Goal: Use online tool/utility: Utilize a website feature to perform a specific function

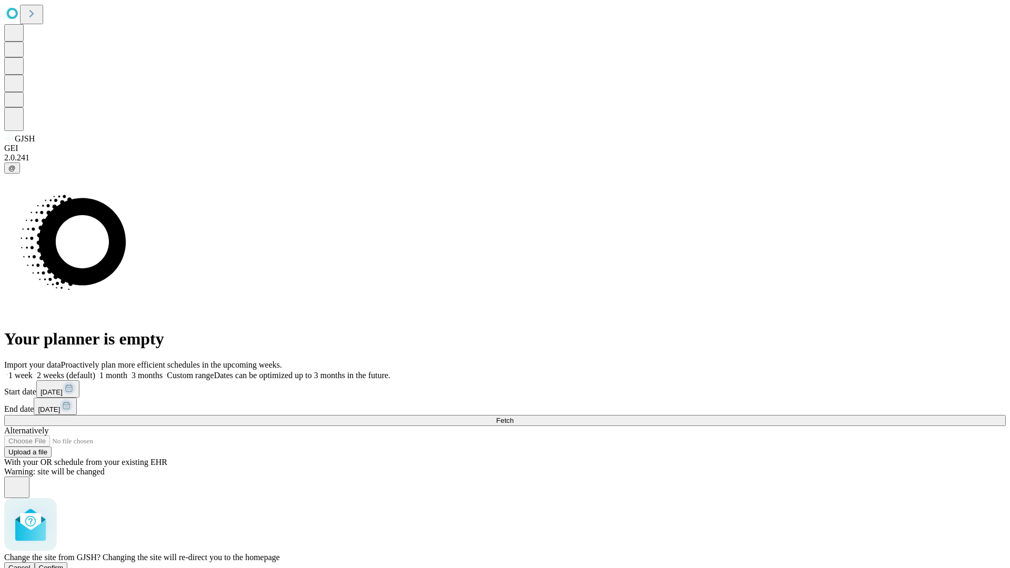
click at [64, 564] on span "Confirm" at bounding box center [51, 568] width 25 height 8
click at [127, 371] on label "1 month" at bounding box center [111, 375] width 32 height 9
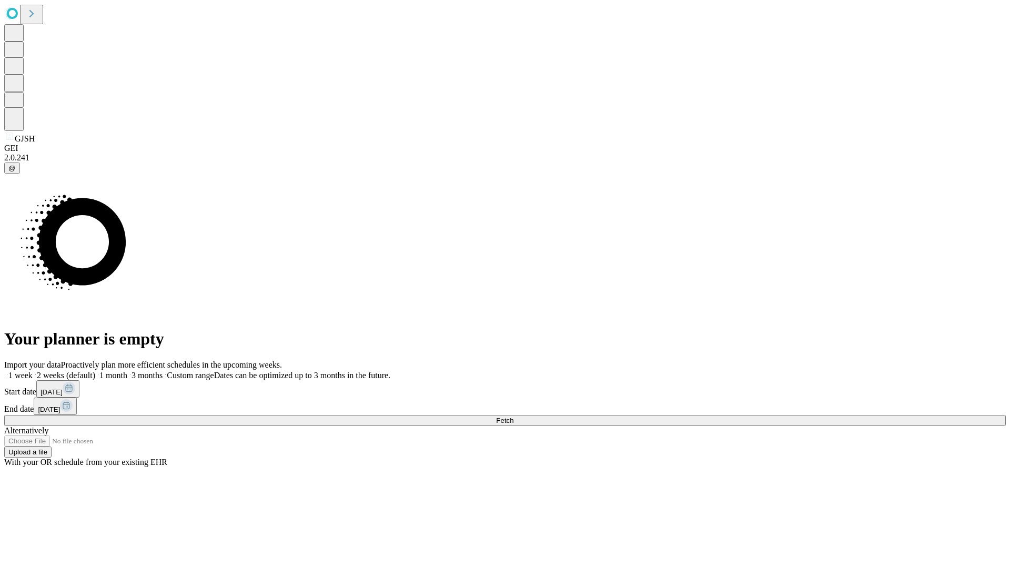
click at [513, 417] on span "Fetch" at bounding box center [504, 421] width 17 height 8
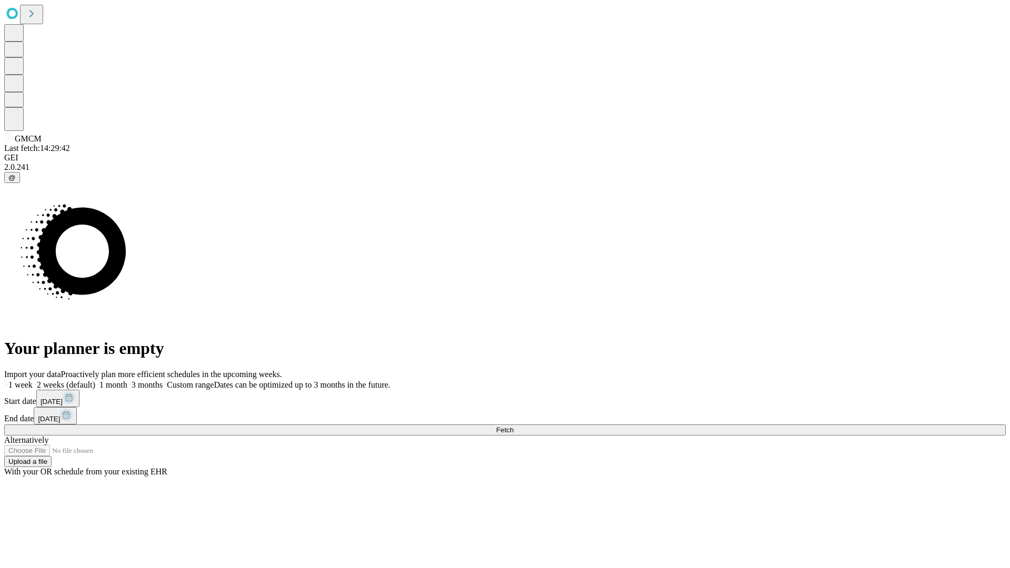
click at [127, 380] on label "1 month" at bounding box center [111, 384] width 32 height 9
click at [513, 426] on span "Fetch" at bounding box center [504, 430] width 17 height 8
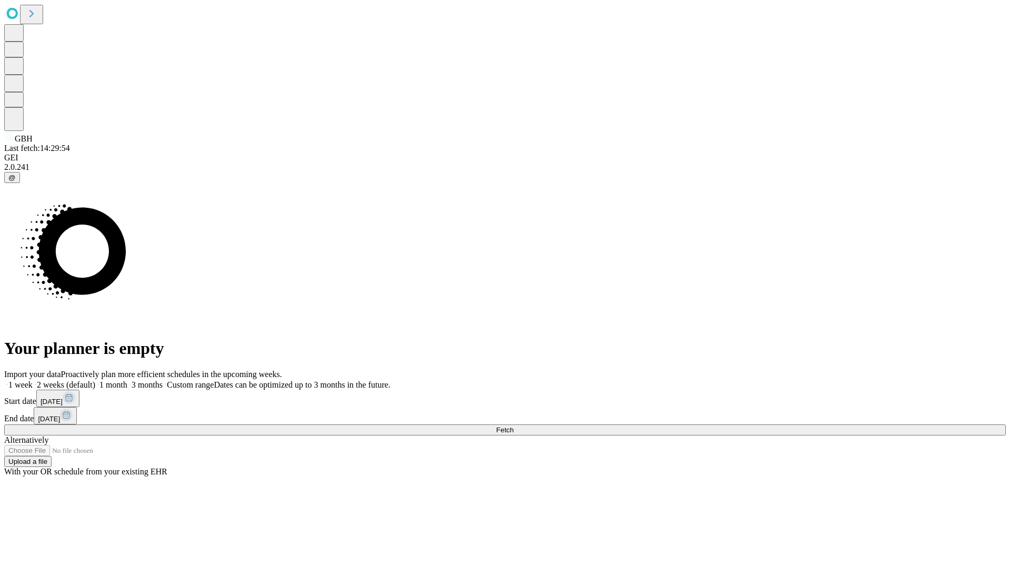
click at [127, 380] on label "1 month" at bounding box center [111, 384] width 32 height 9
click at [513, 426] on span "Fetch" at bounding box center [504, 430] width 17 height 8
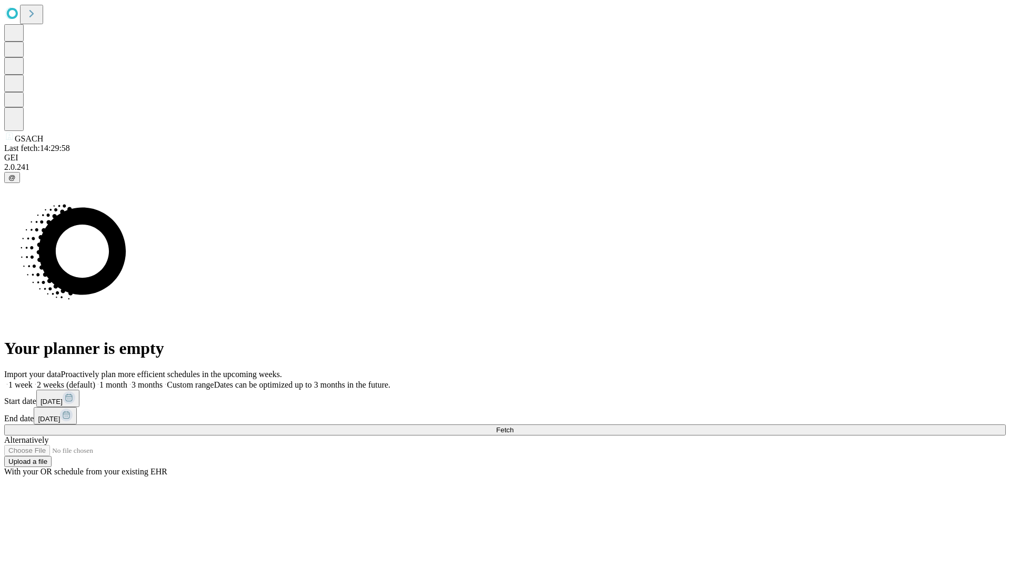
click at [127, 380] on label "1 month" at bounding box center [111, 384] width 32 height 9
click at [513, 426] on span "Fetch" at bounding box center [504, 430] width 17 height 8
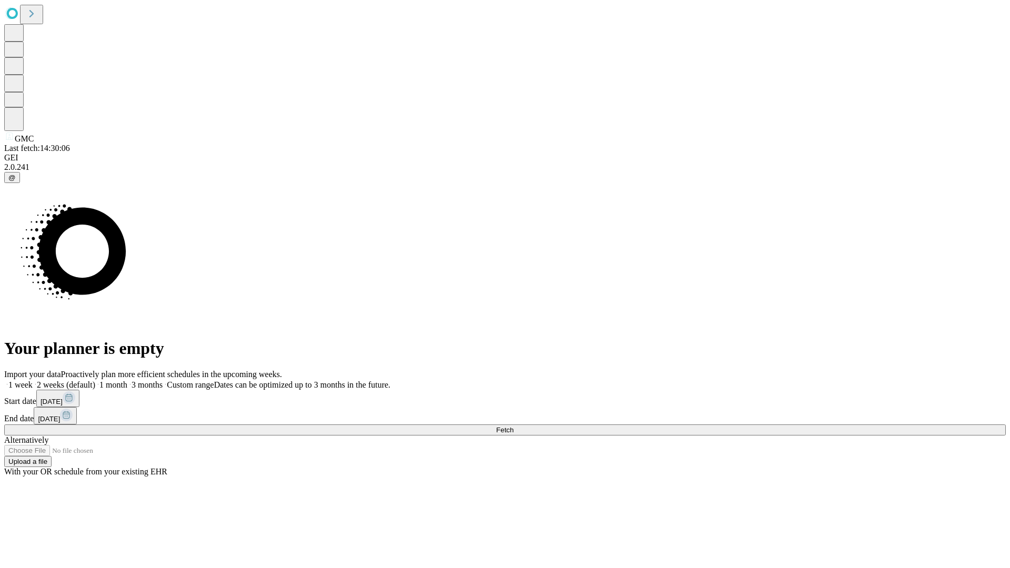
click at [127, 380] on label "1 month" at bounding box center [111, 384] width 32 height 9
click at [513, 426] on span "Fetch" at bounding box center [504, 430] width 17 height 8
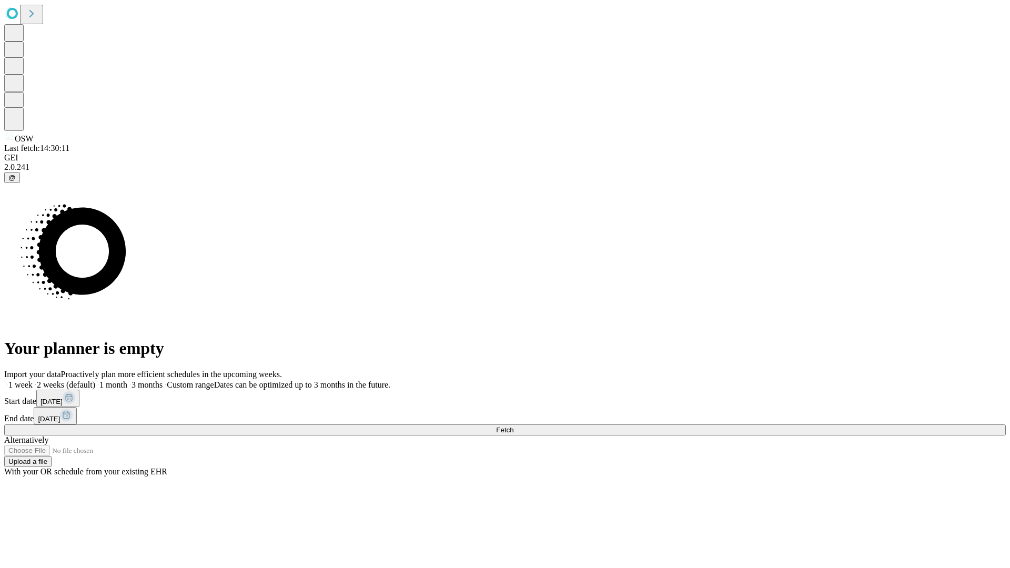
click at [127, 380] on label "1 month" at bounding box center [111, 384] width 32 height 9
click at [513, 426] on span "Fetch" at bounding box center [504, 430] width 17 height 8
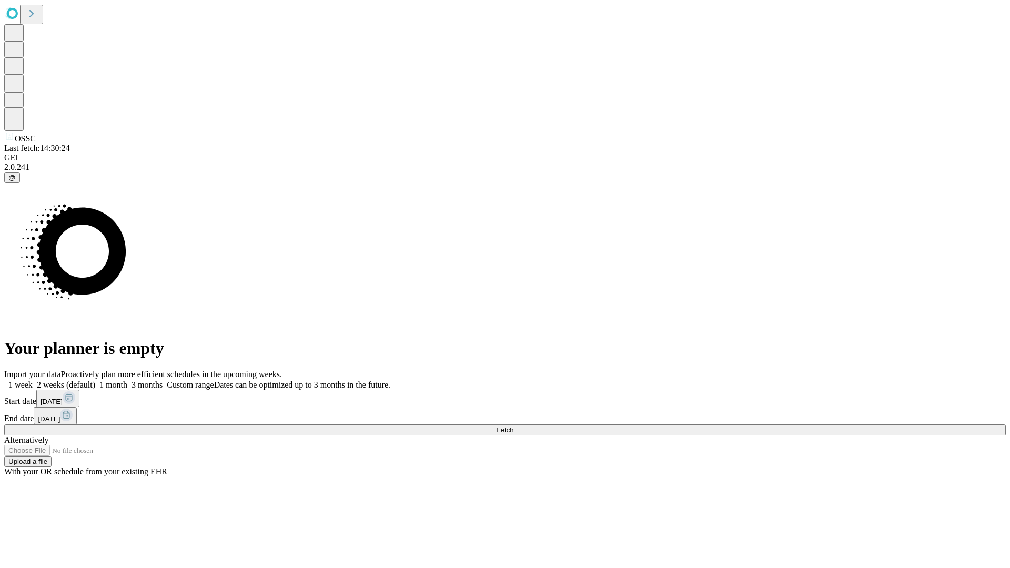
click at [127, 380] on label "1 month" at bounding box center [111, 384] width 32 height 9
click at [513, 426] on span "Fetch" at bounding box center [504, 430] width 17 height 8
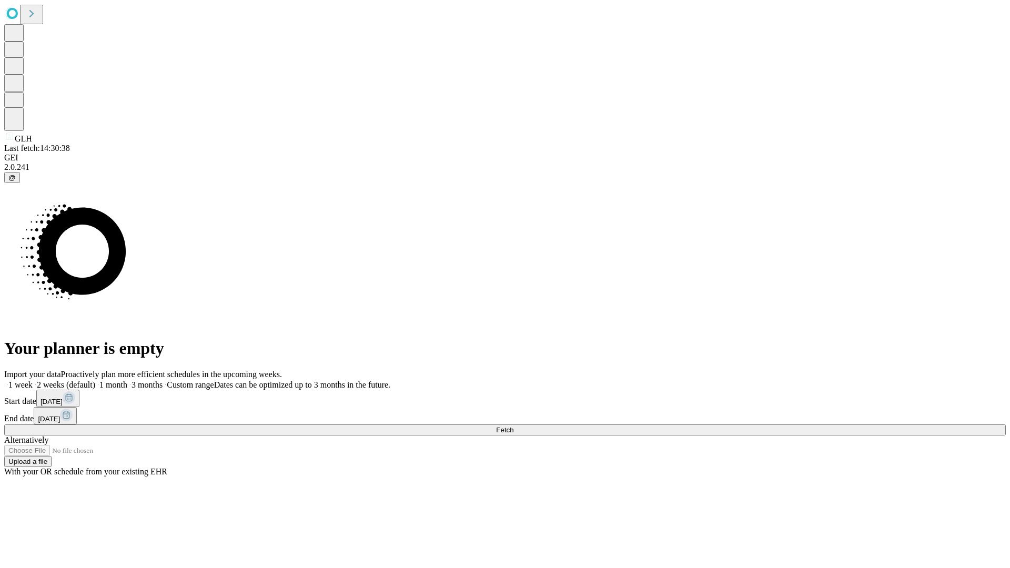
click at [127, 380] on label "1 month" at bounding box center [111, 384] width 32 height 9
click at [513, 426] on span "Fetch" at bounding box center [504, 430] width 17 height 8
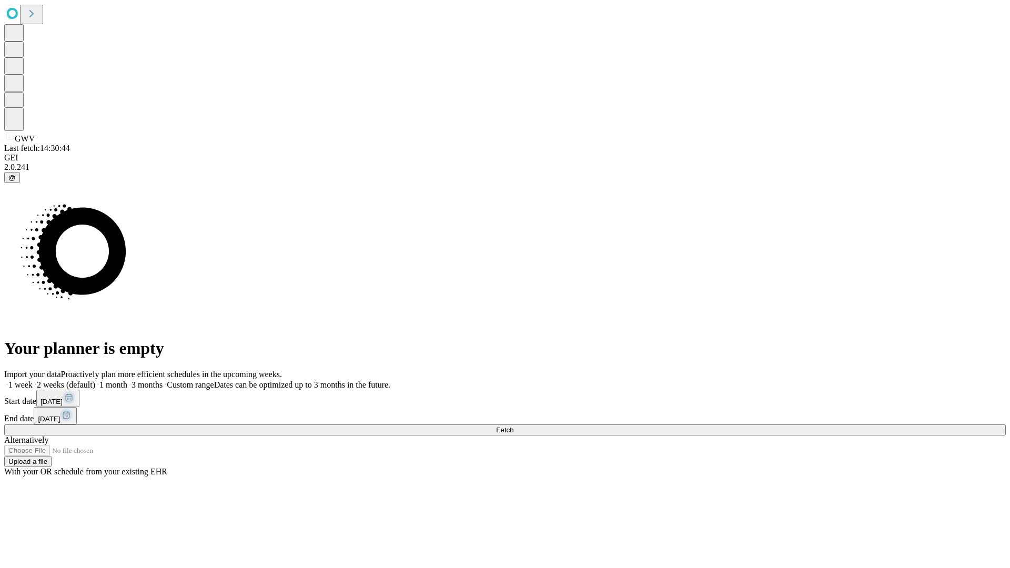
click at [127, 380] on label "1 month" at bounding box center [111, 384] width 32 height 9
click at [513, 426] on span "Fetch" at bounding box center [504, 430] width 17 height 8
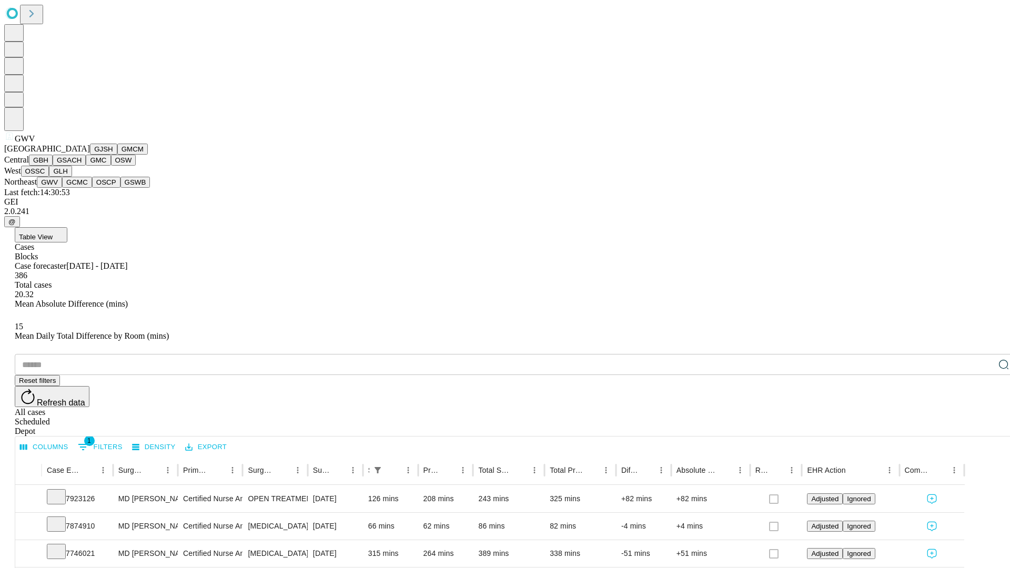
click at [82, 188] on button "GCMC" at bounding box center [77, 182] width 30 height 11
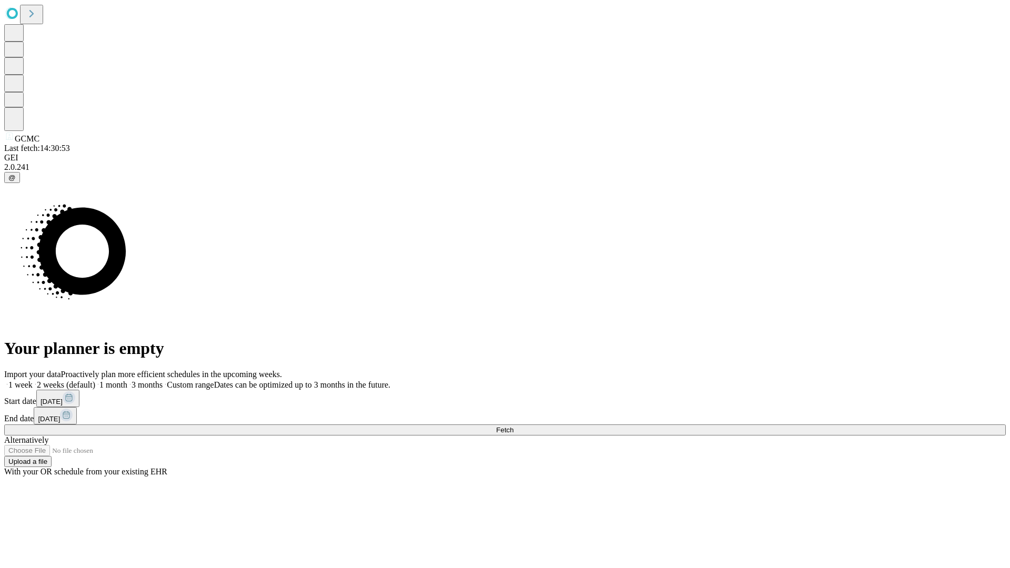
click at [513, 426] on span "Fetch" at bounding box center [504, 430] width 17 height 8
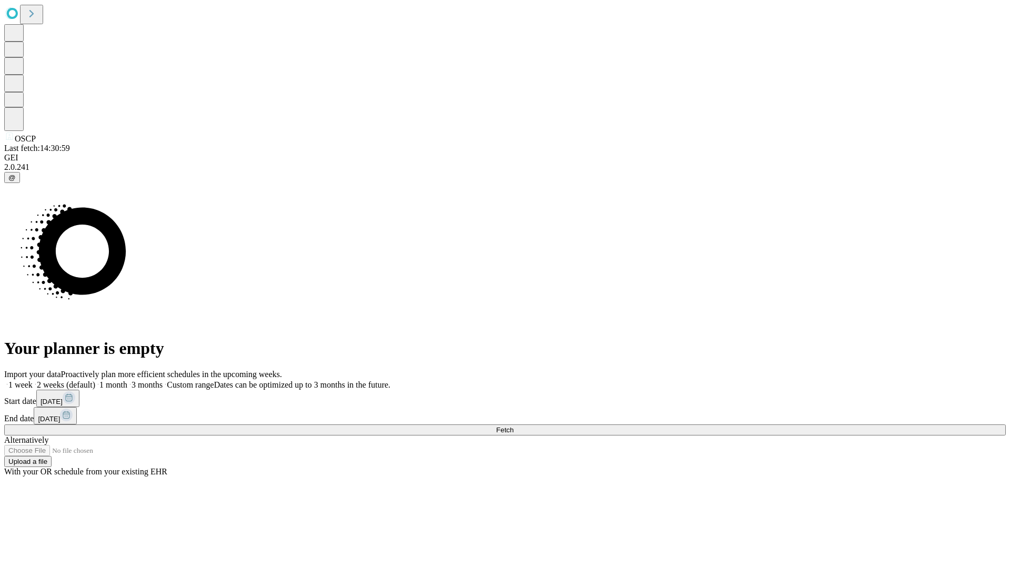
click at [127, 380] on label "1 month" at bounding box center [111, 384] width 32 height 9
click at [513, 426] on span "Fetch" at bounding box center [504, 430] width 17 height 8
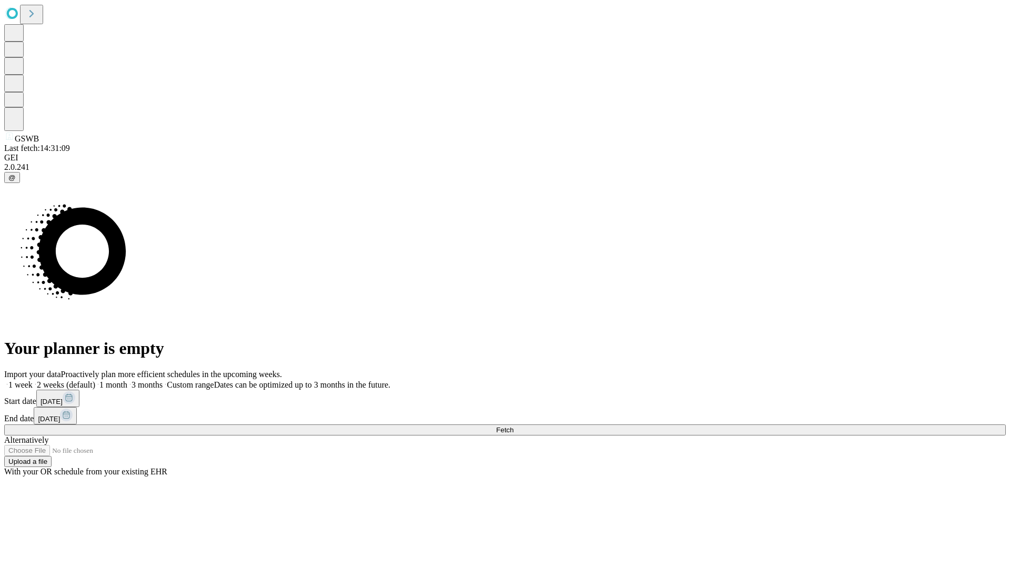
click at [127, 380] on label "1 month" at bounding box center [111, 384] width 32 height 9
click at [513, 426] on span "Fetch" at bounding box center [504, 430] width 17 height 8
